Goal: Transaction & Acquisition: Purchase product/service

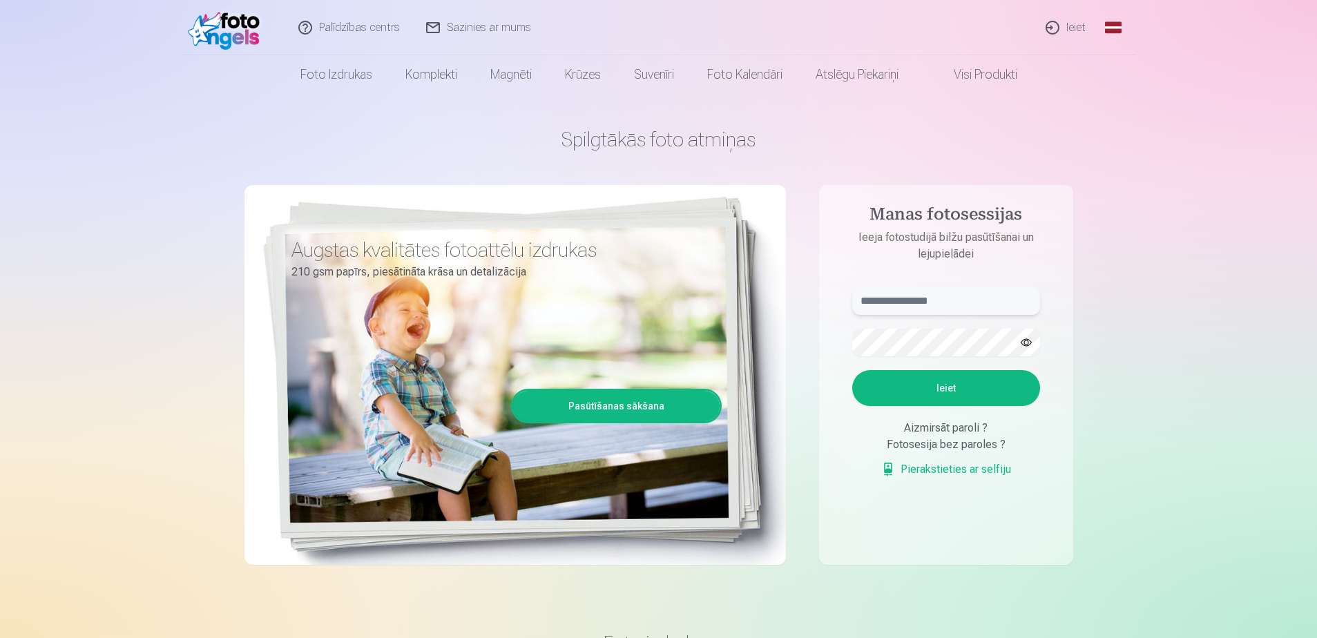
click at [903, 302] on input "text" at bounding box center [946, 301] width 188 height 28
click at [937, 427] on div "Aizmirsāt paroli ?" at bounding box center [946, 428] width 188 height 17
click at [935, 389] on button "Ieiet" at bounding box center [946, 388] width 188 height 36
click at [901, 294] on input "text" at bounding box center [946, 301] width 188 height 28
type input "******"
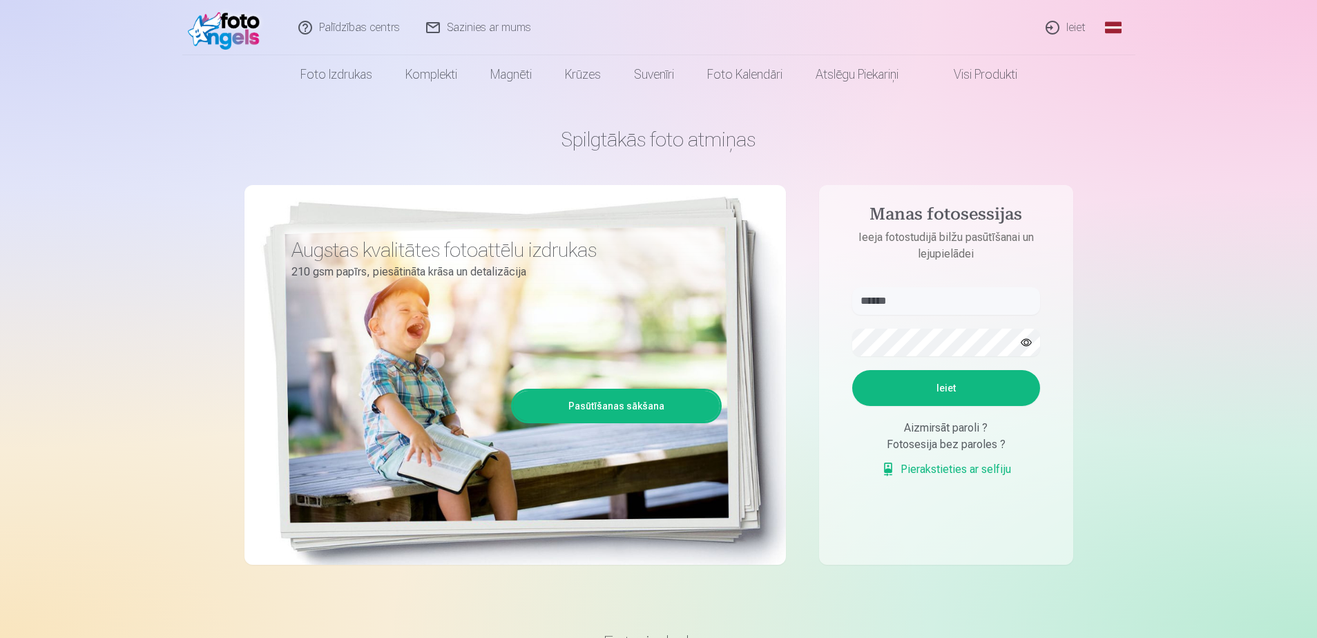
click at [957, 384] on button "Ieiet" at bounding box center [946, 388] width 188 height 36
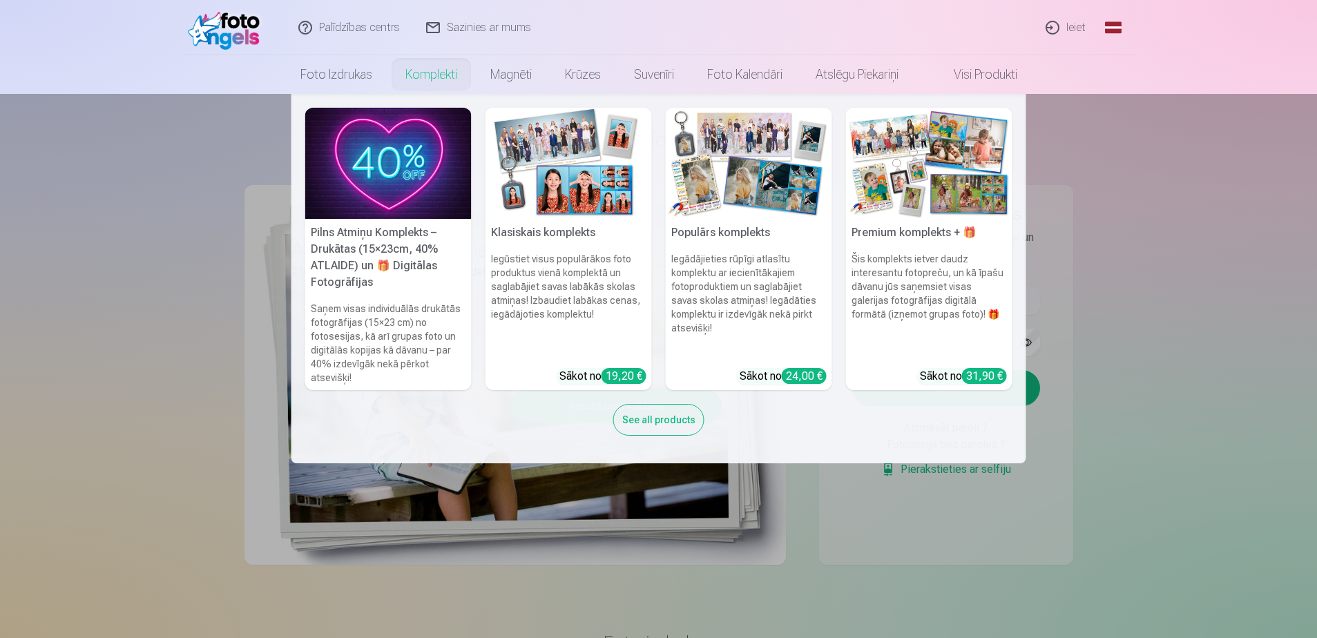
click at [969, 381] on link "Premium komplekts + 🎁 Šis komplekts ietver daudz interesantu fotopreču, un kā ī…" at bounding box center [929, 249] width 166 height 283
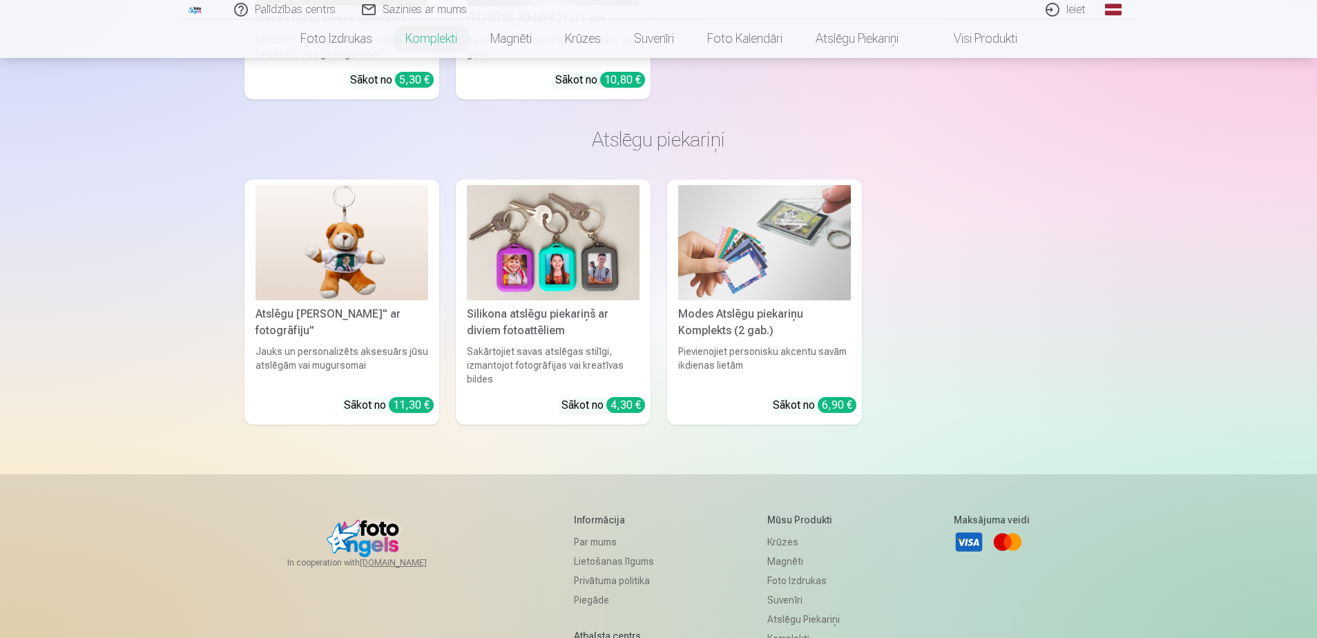
scroll to position [4345, 0]
